Goal: Task Accomplishment & Management: Use online tool/utility

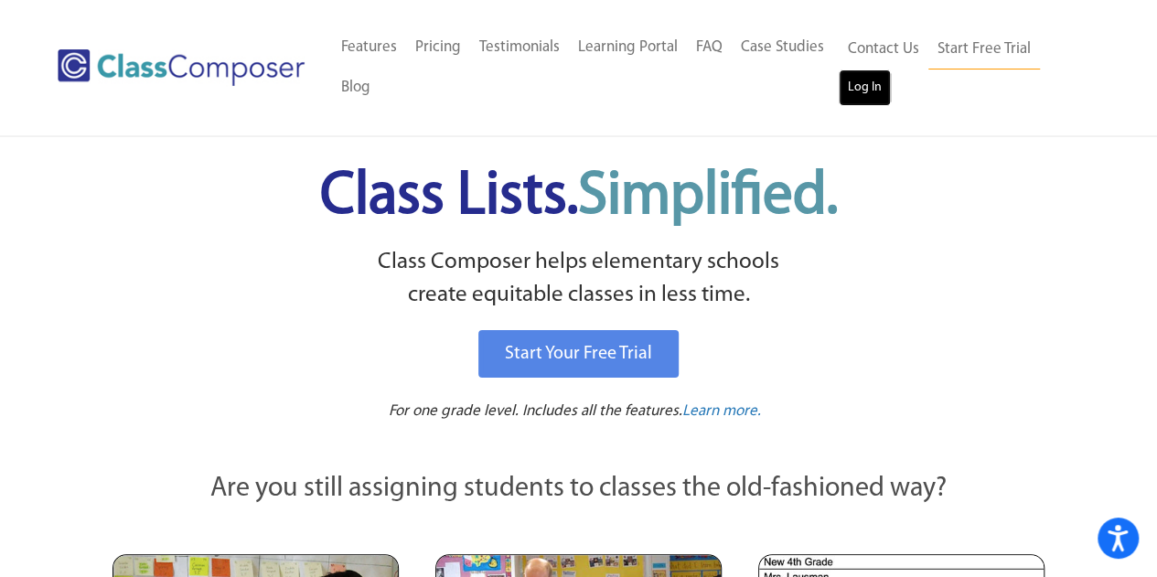
click at [855, 100] on link "Log In" at bounding box center [865, 88] width 52 height 37
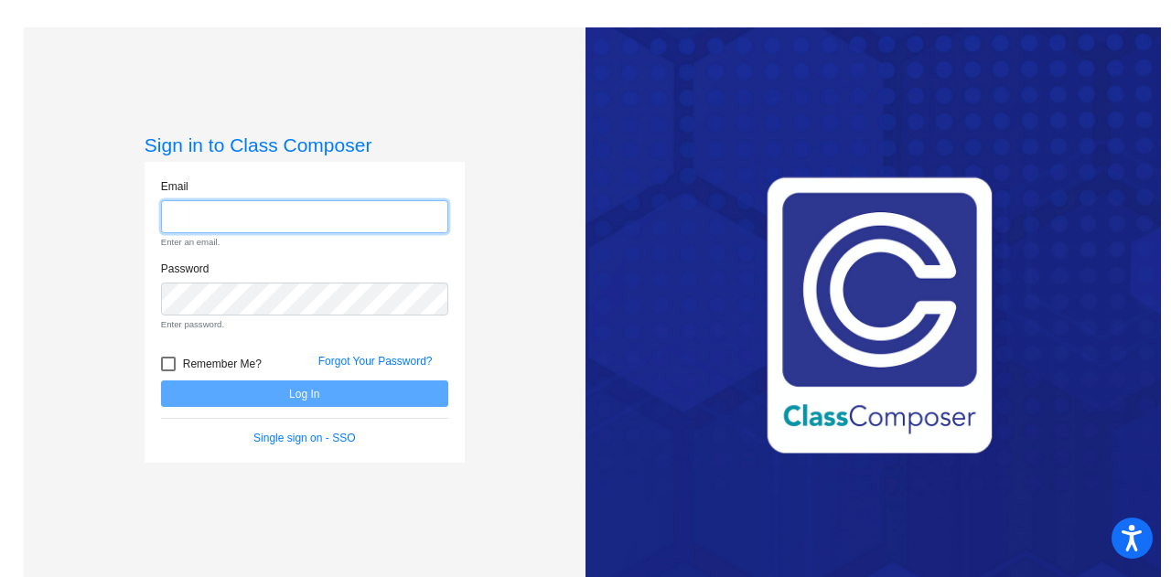
type input "[PERSON_NAME][EMAIL_ADDRESS][DOMAIN_NAME]"
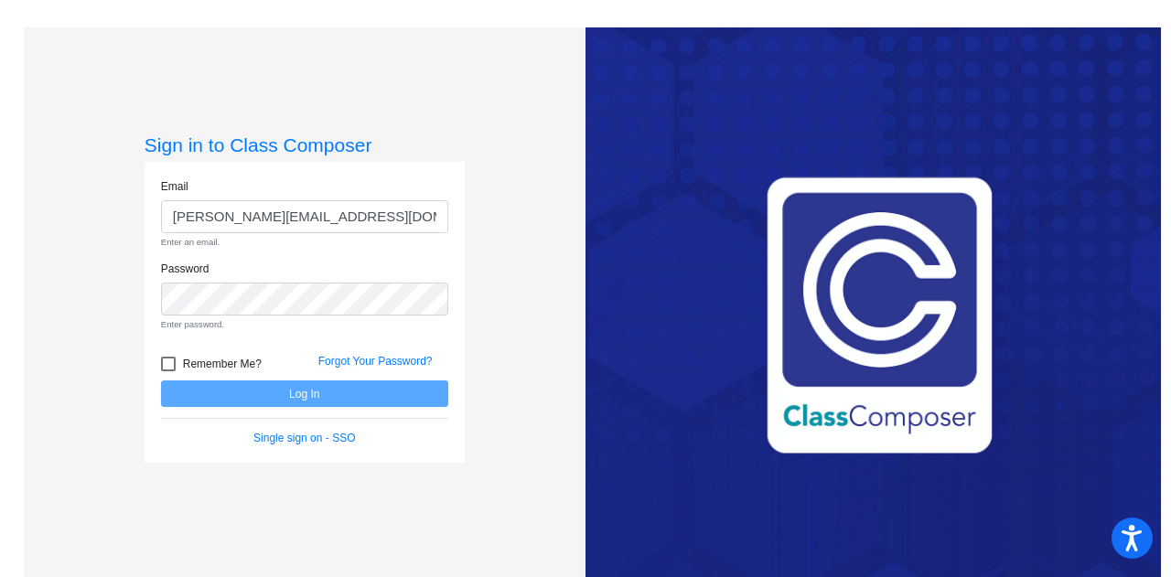
click at [165, 369] on form "Email [PERSON_NAME][EMAIL_ADDRESS][DOMAIN_NAME] Enter an email. Password Enter …" at bounding box center [304, 312] width 287 height 269
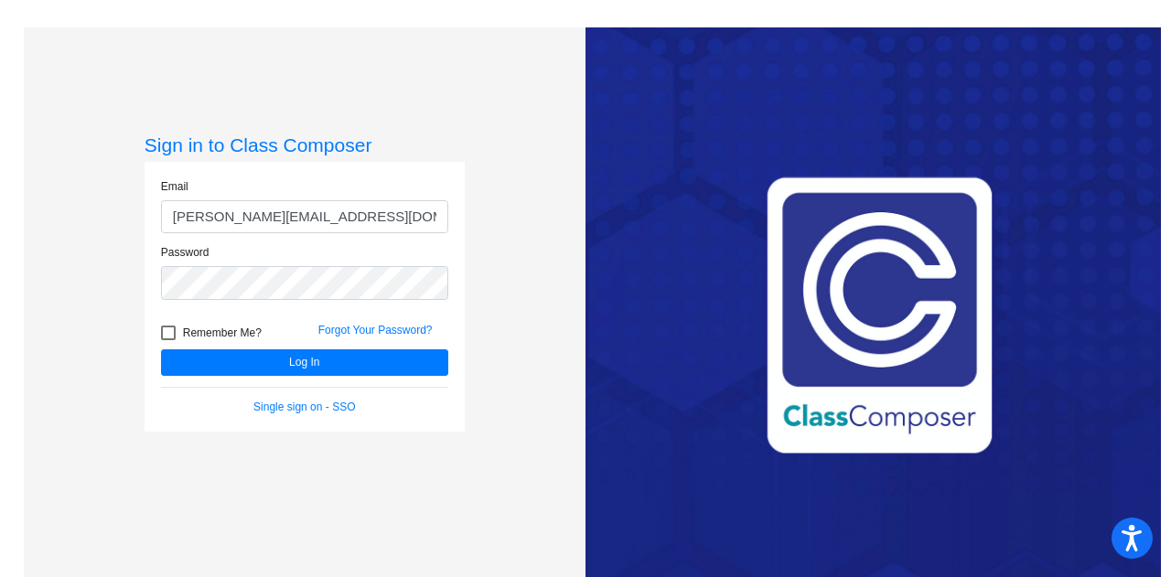
click at [170, 332] on div at bounding box center [168, 333] width 15 height 15
click at [168, 340] on input "Remember Me?" at bounding box center [167, 340] width 1 height 1
checkbox input "true"
click at [201, 347] on div "Remember Me?" at bounding box center [225, 335] width 157 height 27
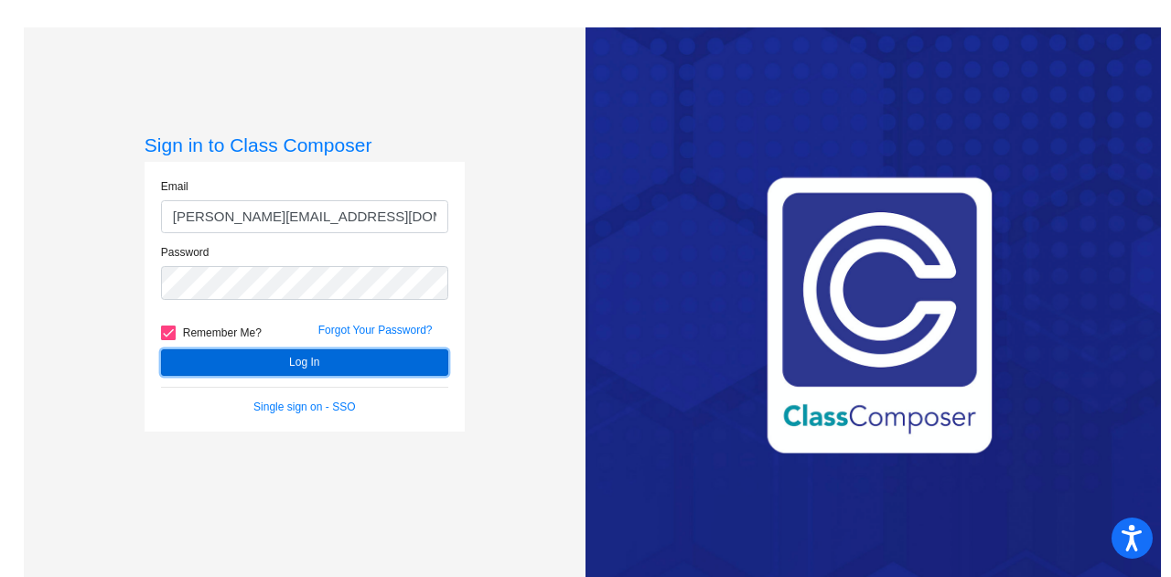
click at [212, 360] on button "Log In" at bounding box center [304, 363] width 287 height 27
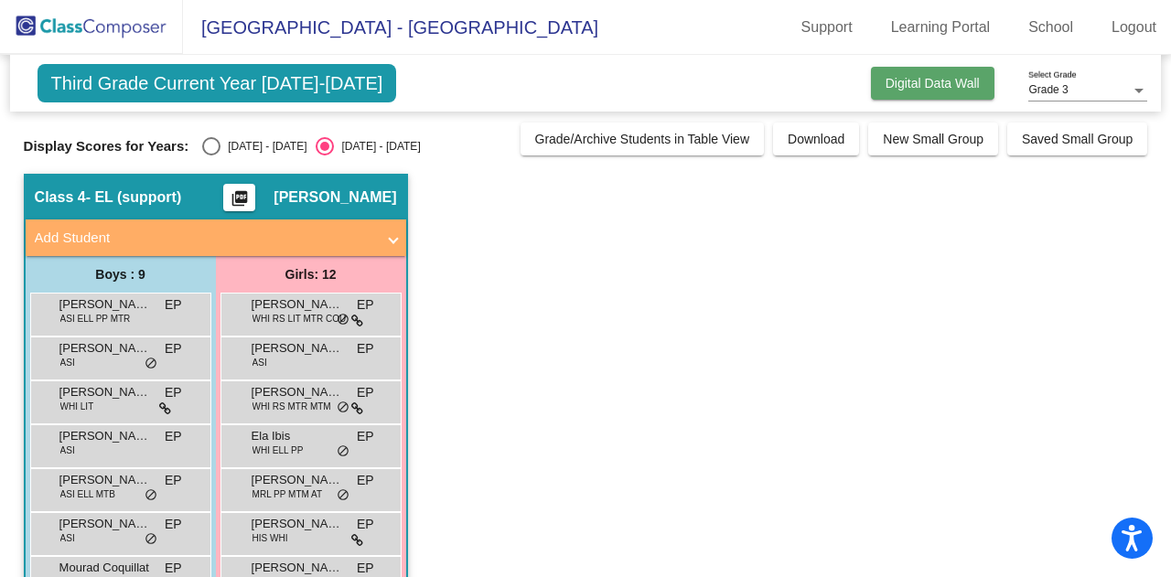
click at [931, 82] on span "Digital Data Wall" at bounding box center [933, 83] width 94 height 15
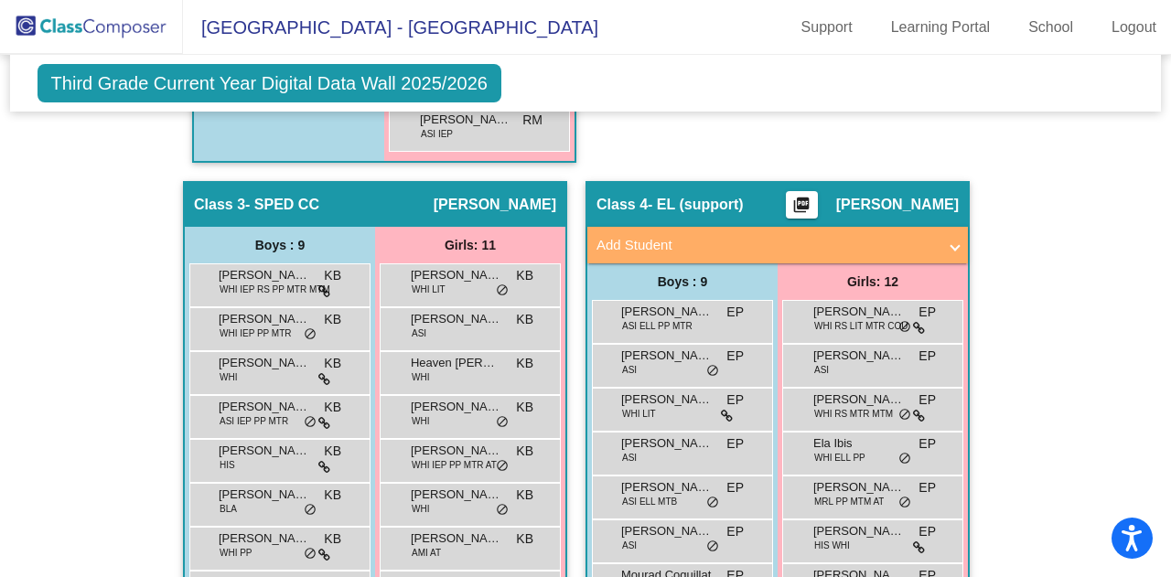
scroll to position [1017, 0]
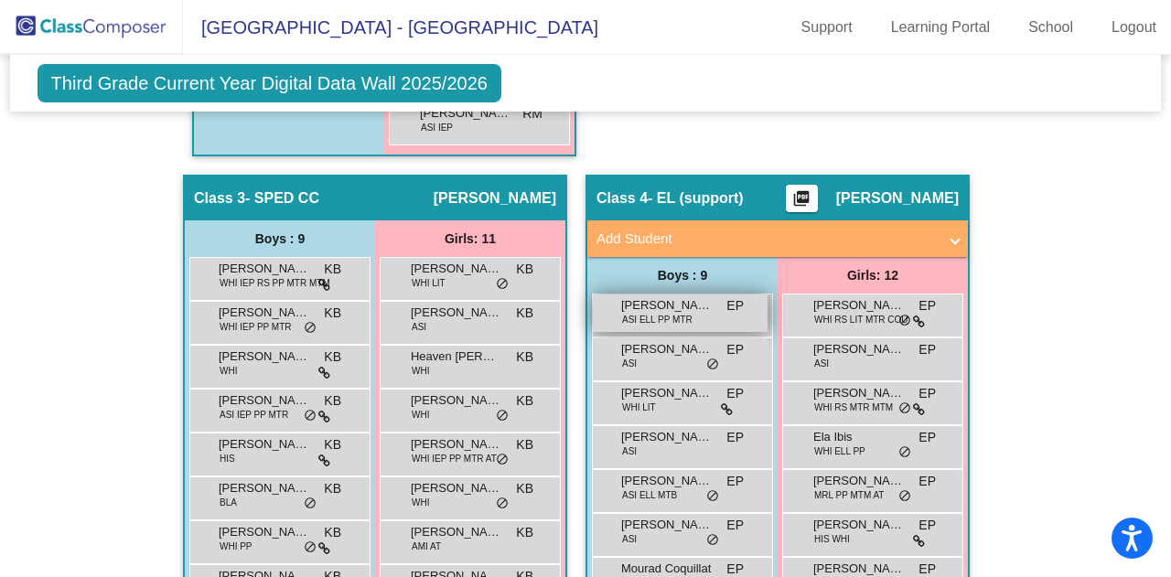
click at [635, 303] on span "[PERSON_NAME]" at bounding box center [666, 305] width 91 height 18
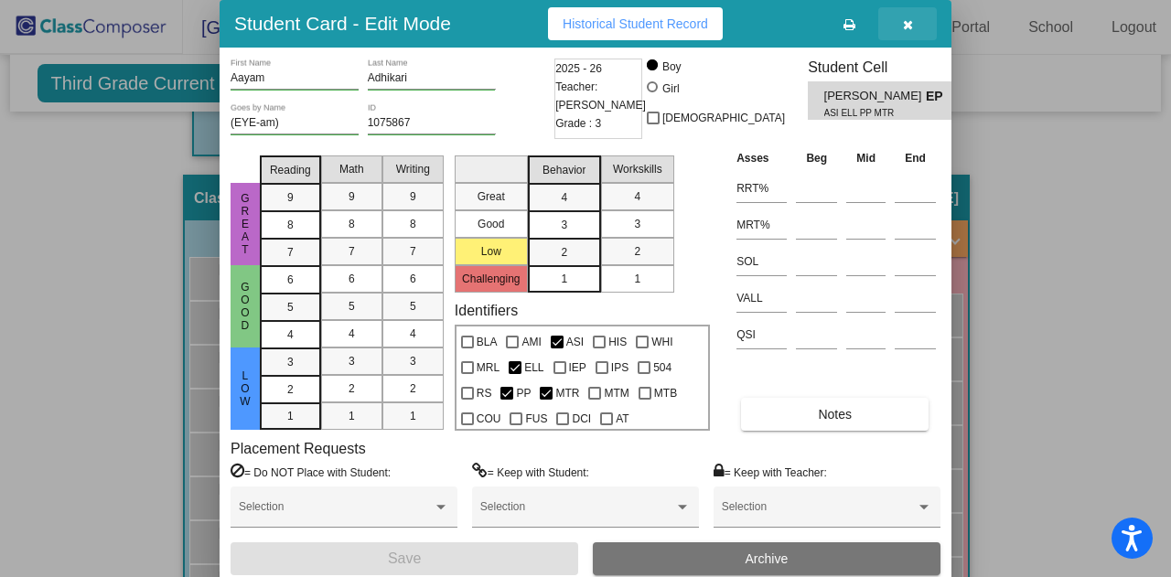
click at [910, 20] on icon "button" at bounding box center [908, 24] width 10 height 13
